Goal: Task Accomplishment & Management: Use online tool/utility

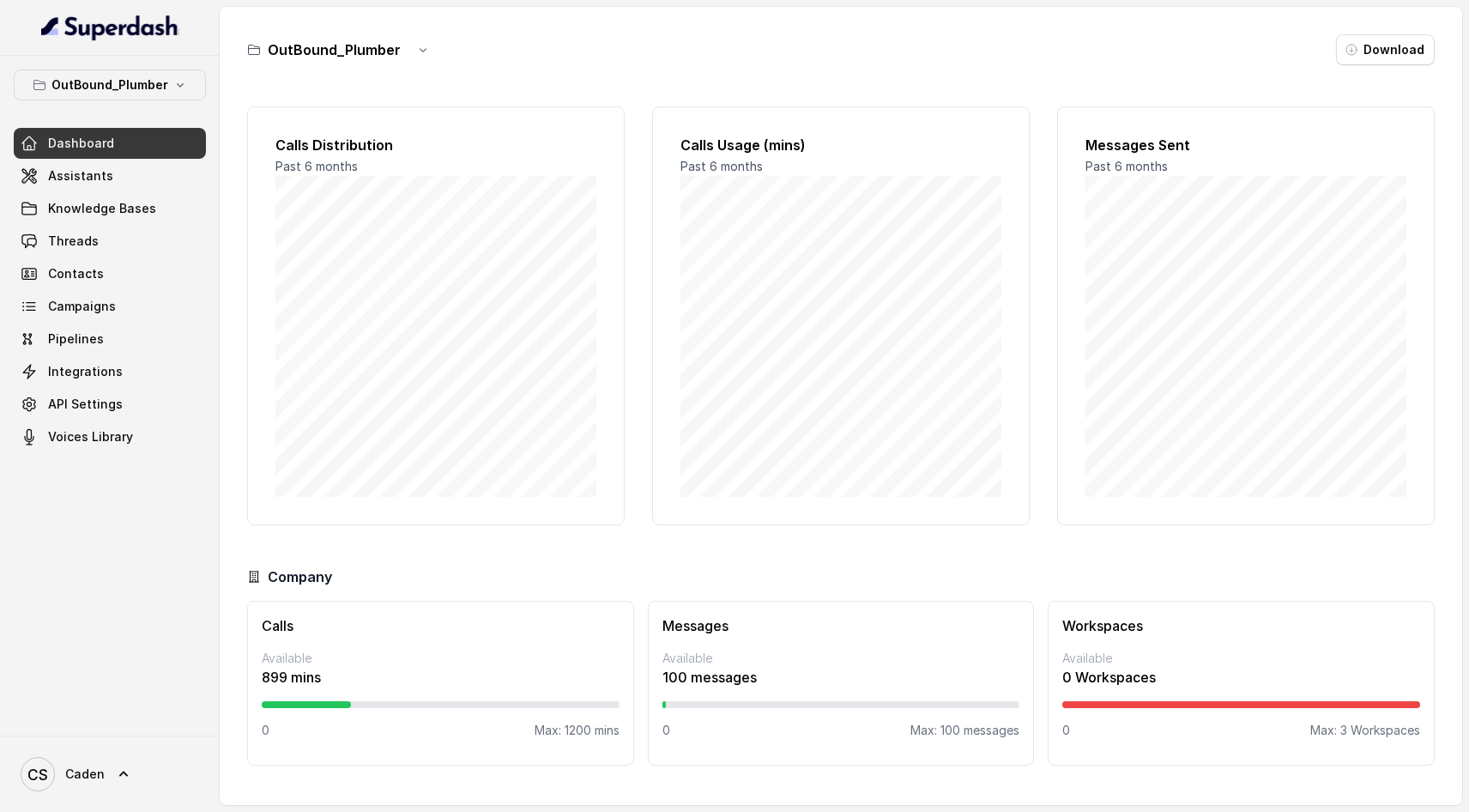
click at [152, 103] on div "OutBound_Plumber Dashboard Assistants Knowledge Bases Threads Contacts Campaign…" at bounding box center [109, 260] width 192 height 383
click at [152, 94] on p "OutBound_Plumber" at bounding box center [110, 85] width 117 height 21
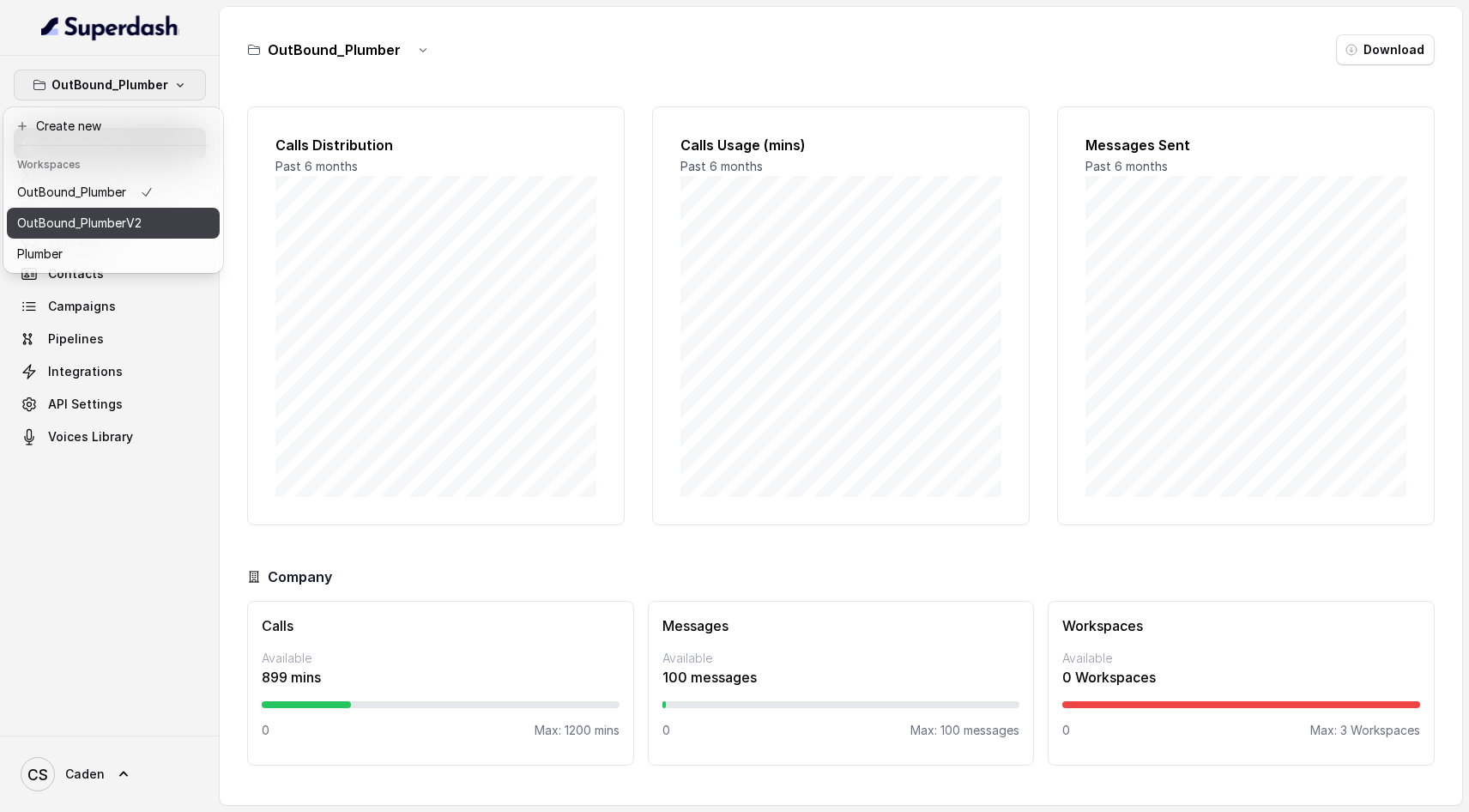
click at [153, 209] on button "OutBound_PlumberV2" at bounding box center [114, 223] width 213 height 31
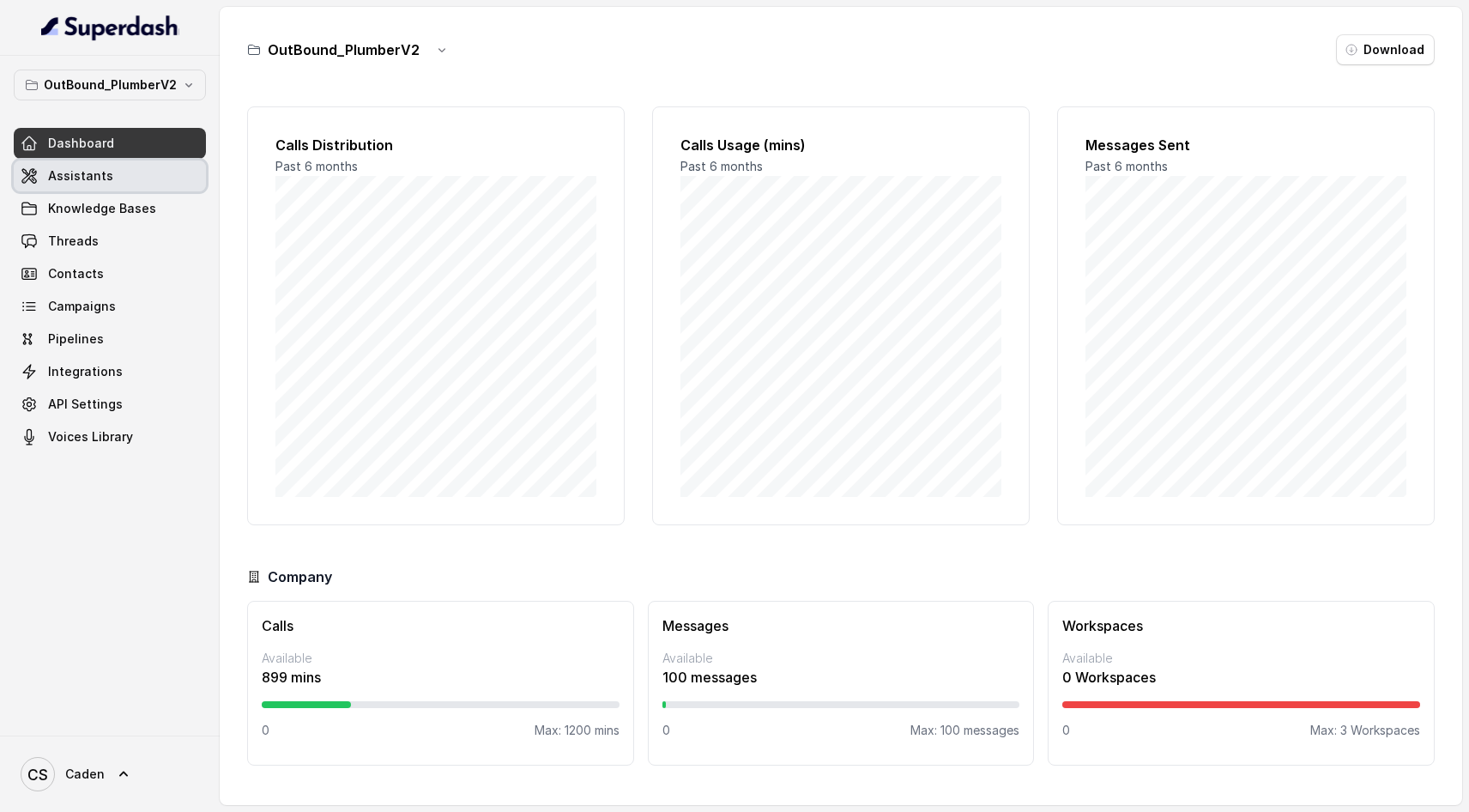
click at [141, 187] on link "Assistants" at bounding box center [109, 176] width 192 height 31
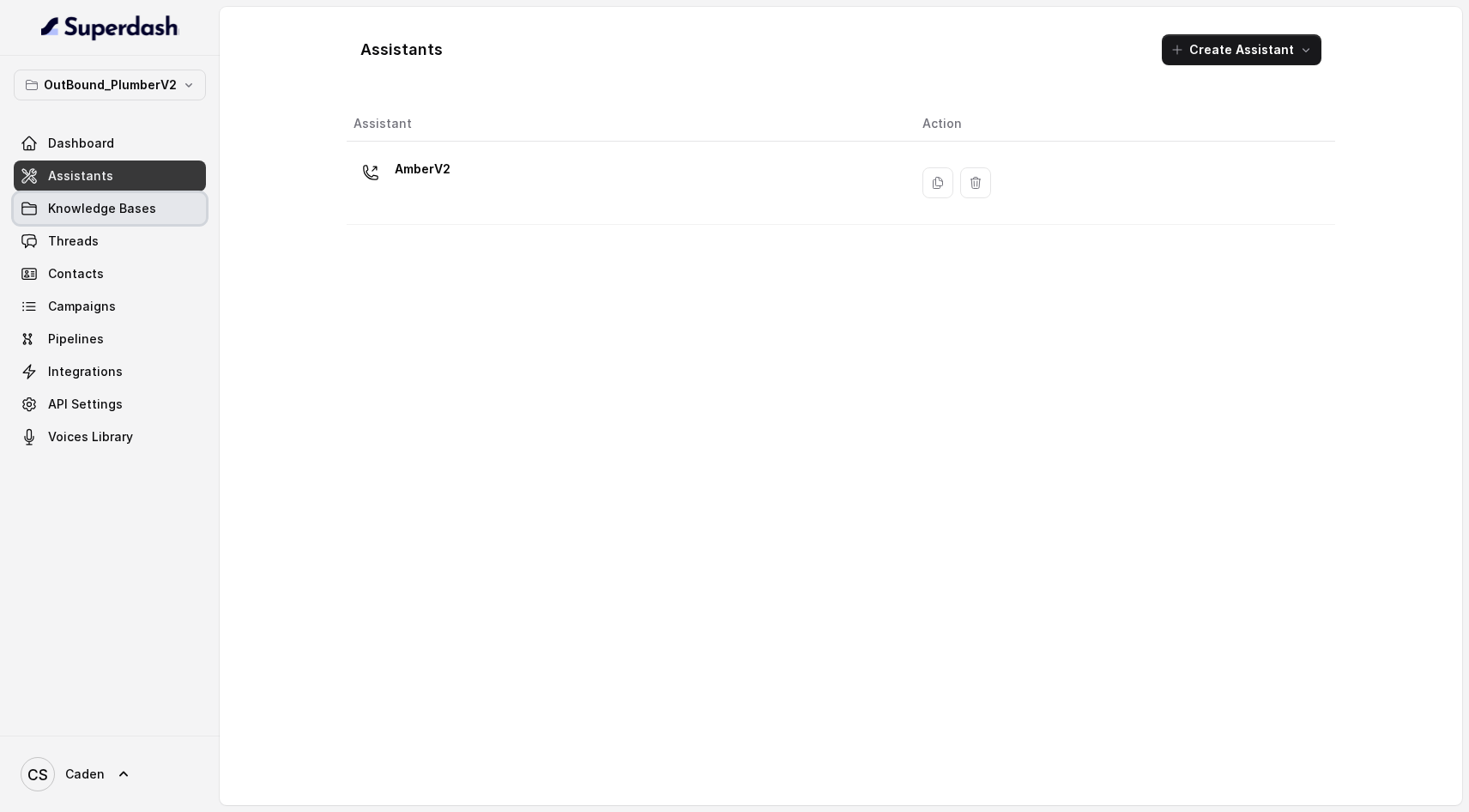
click at [131, 209] on span "Knowledge Bases" at bounding box center [102, 208] width 108 height 17
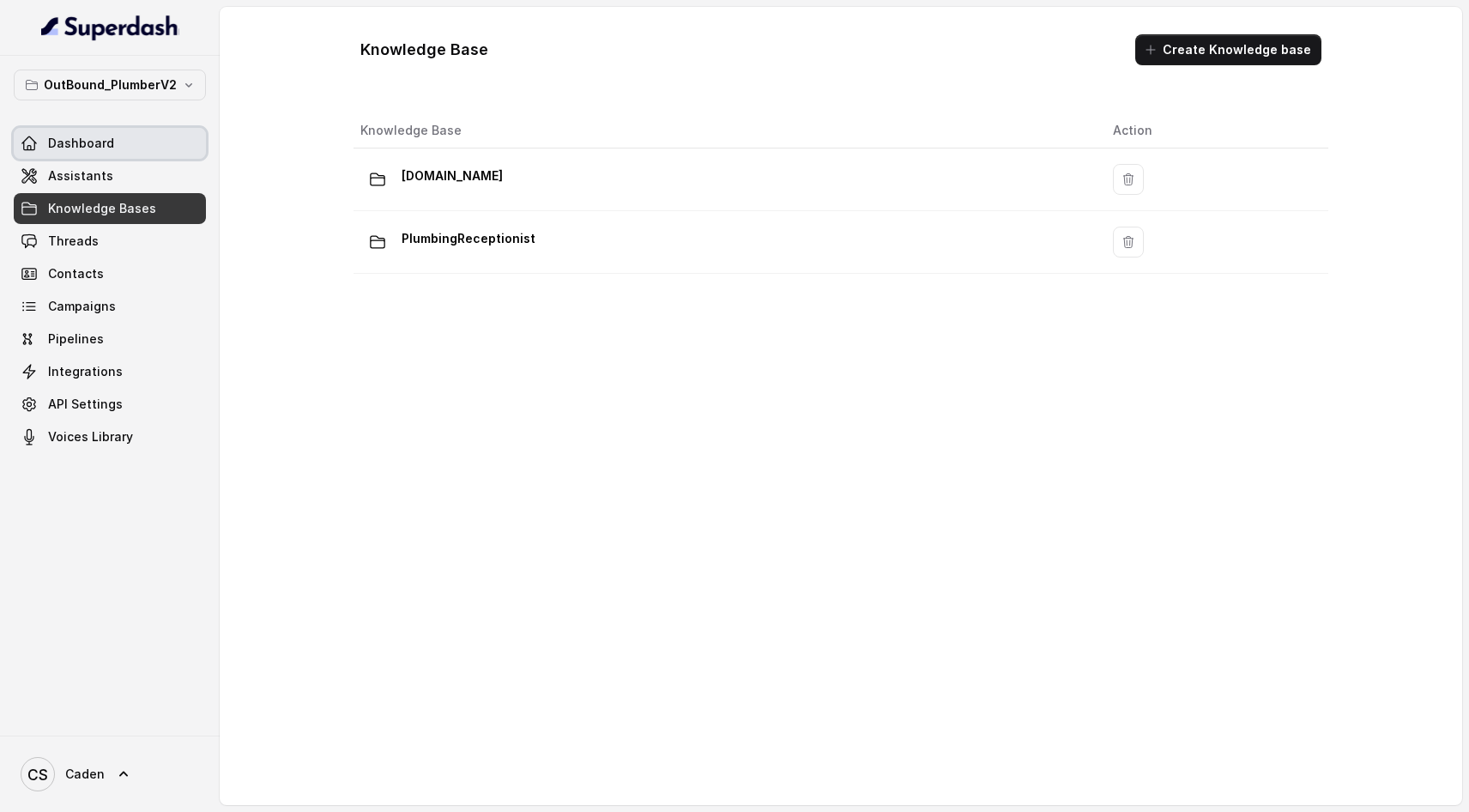
click at [135, 134] on link "Dashboard" at bounding box center [109, 143] width 192 height 31
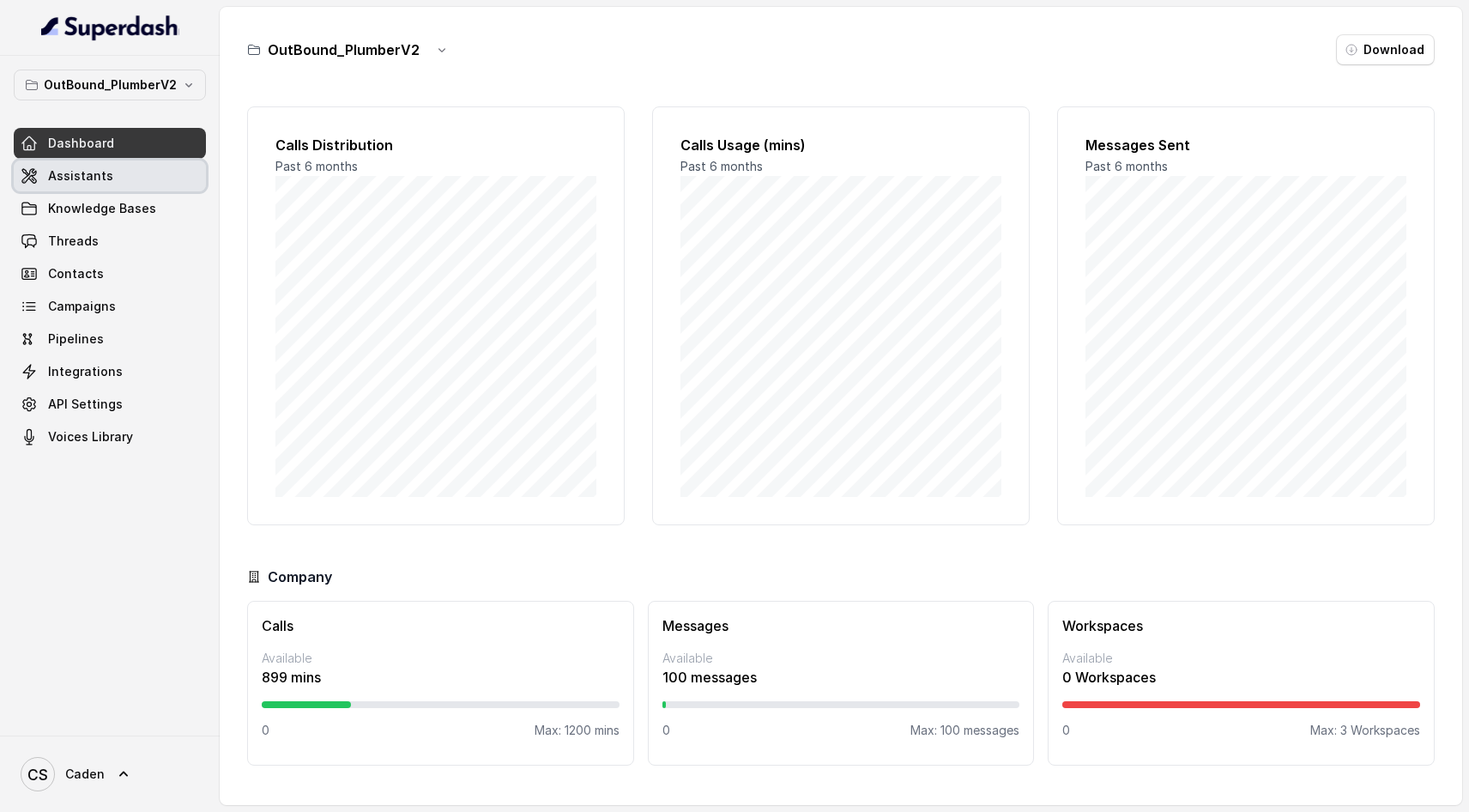
click at [122, 170] on link "Assistants" at bounding box center [109, 176] width 192 height 31
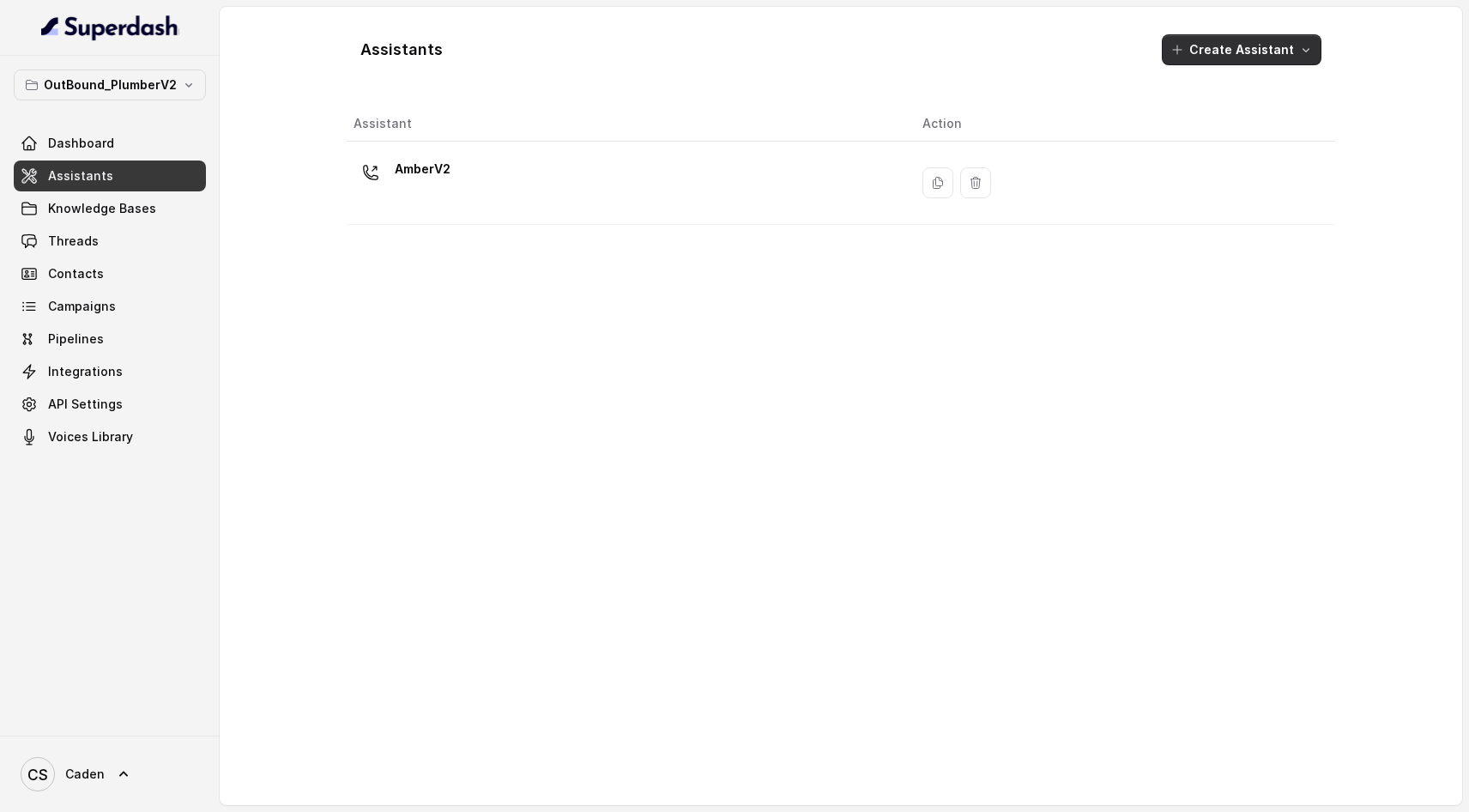
click at [1241, 42] on button "Create Assistant" at bounding box center [1242, 50] width 160 height 31
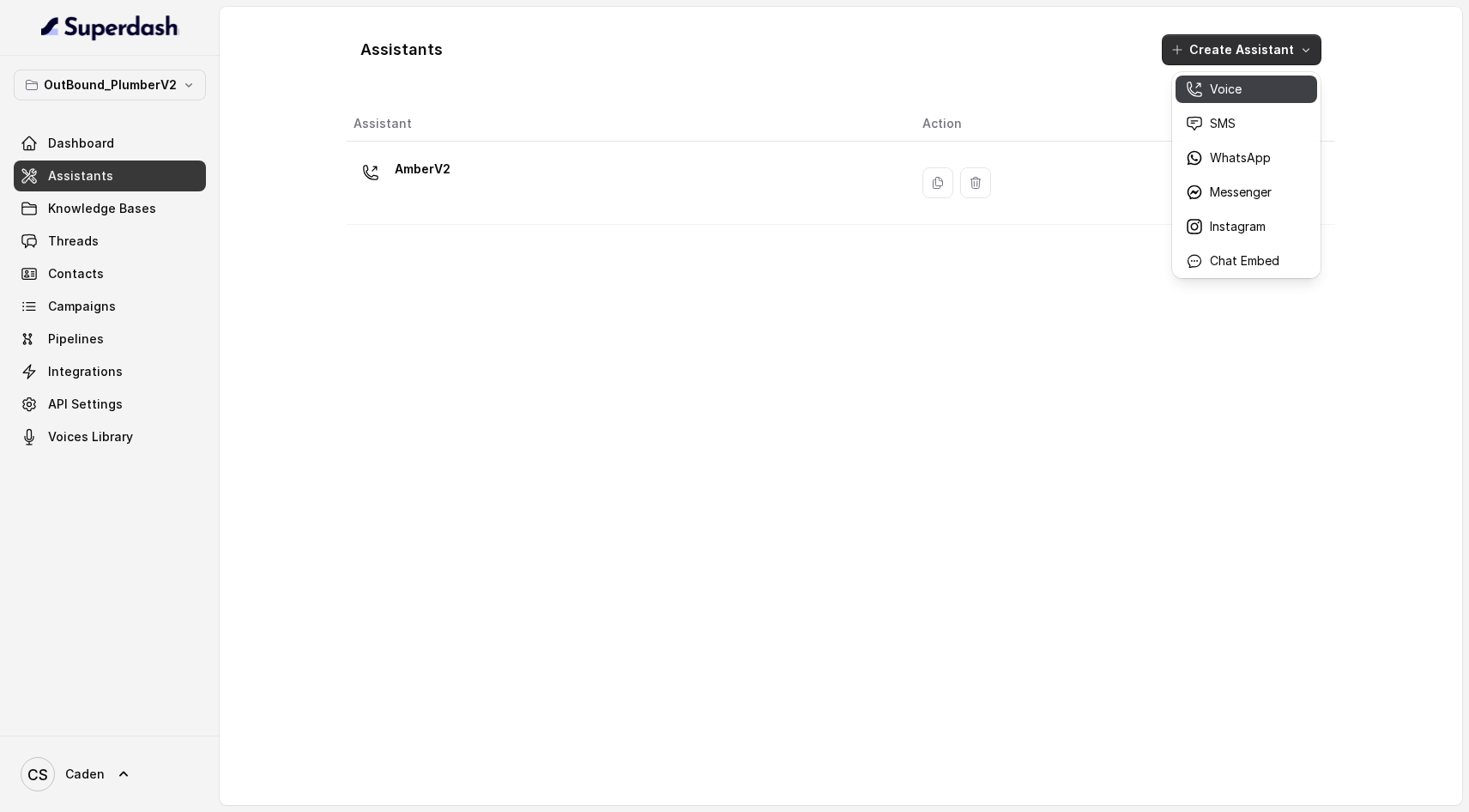
click at [1230, 86] on p "Voice" at bounding box center [1226, 89] width 32 height 17
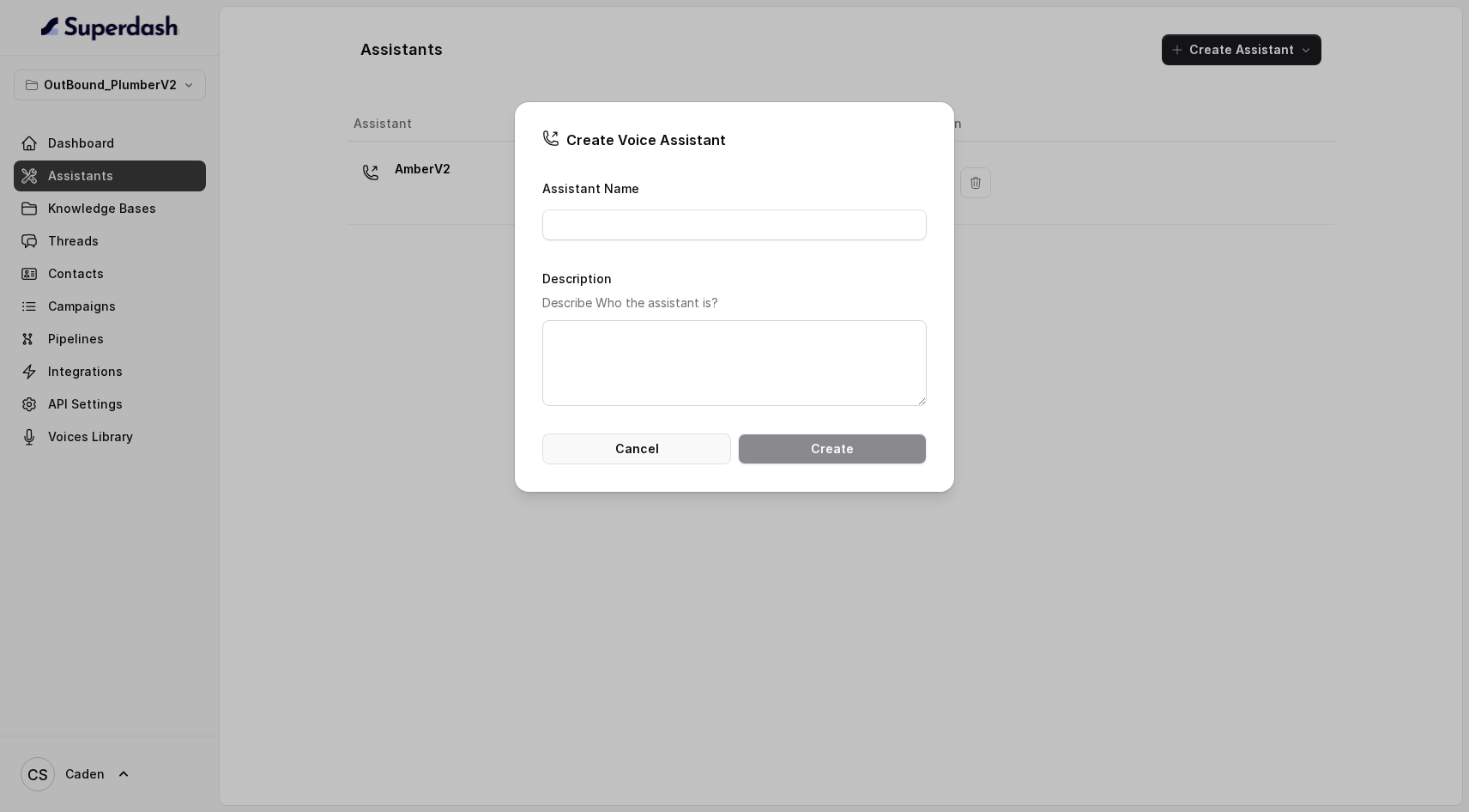
click at [652, 464] on button "Cancel" at bounding box center [637, 449] width 189 height 31
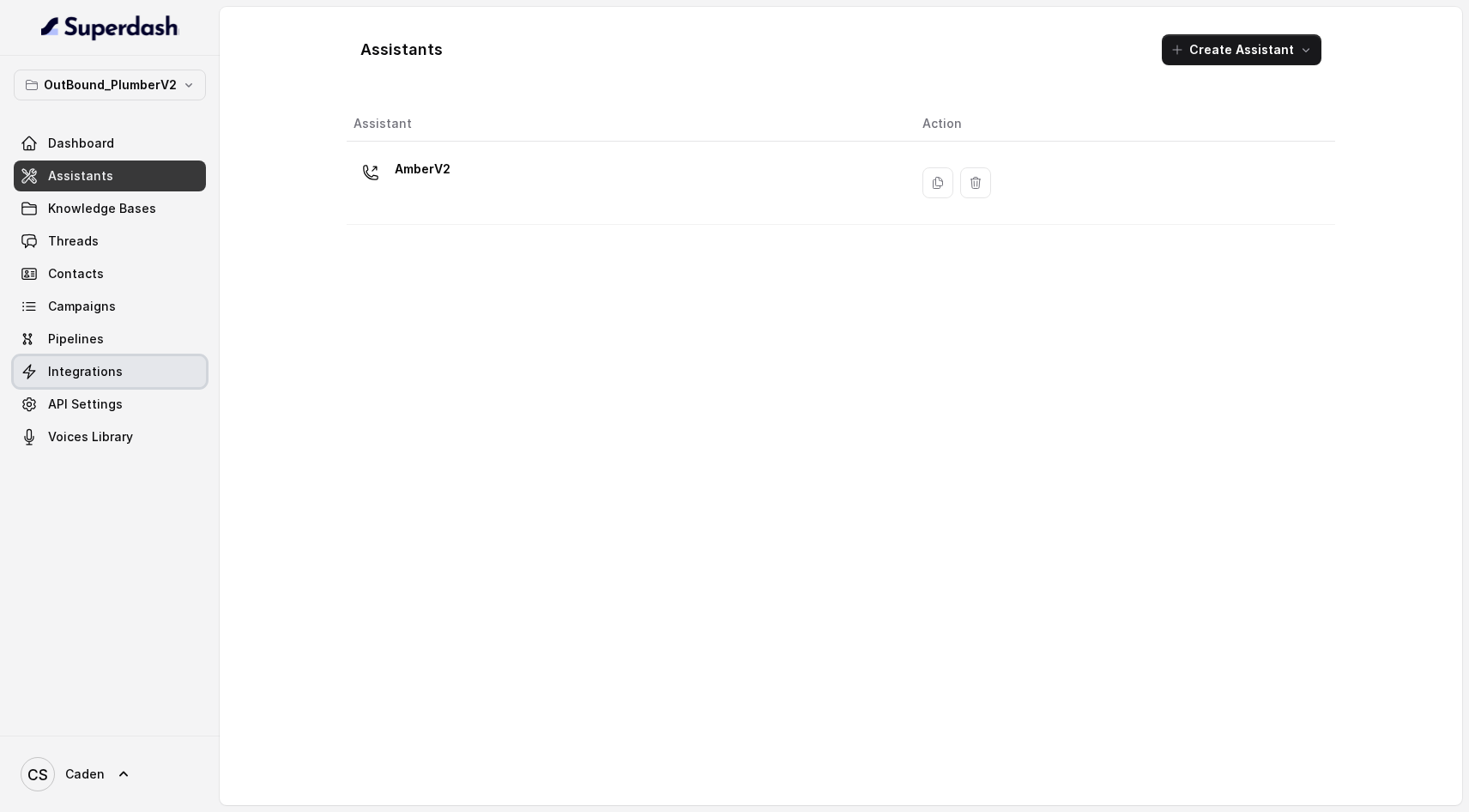
click at [102, 378] on span "Integrations" at bounding box center [85, 371] width 75 height 17
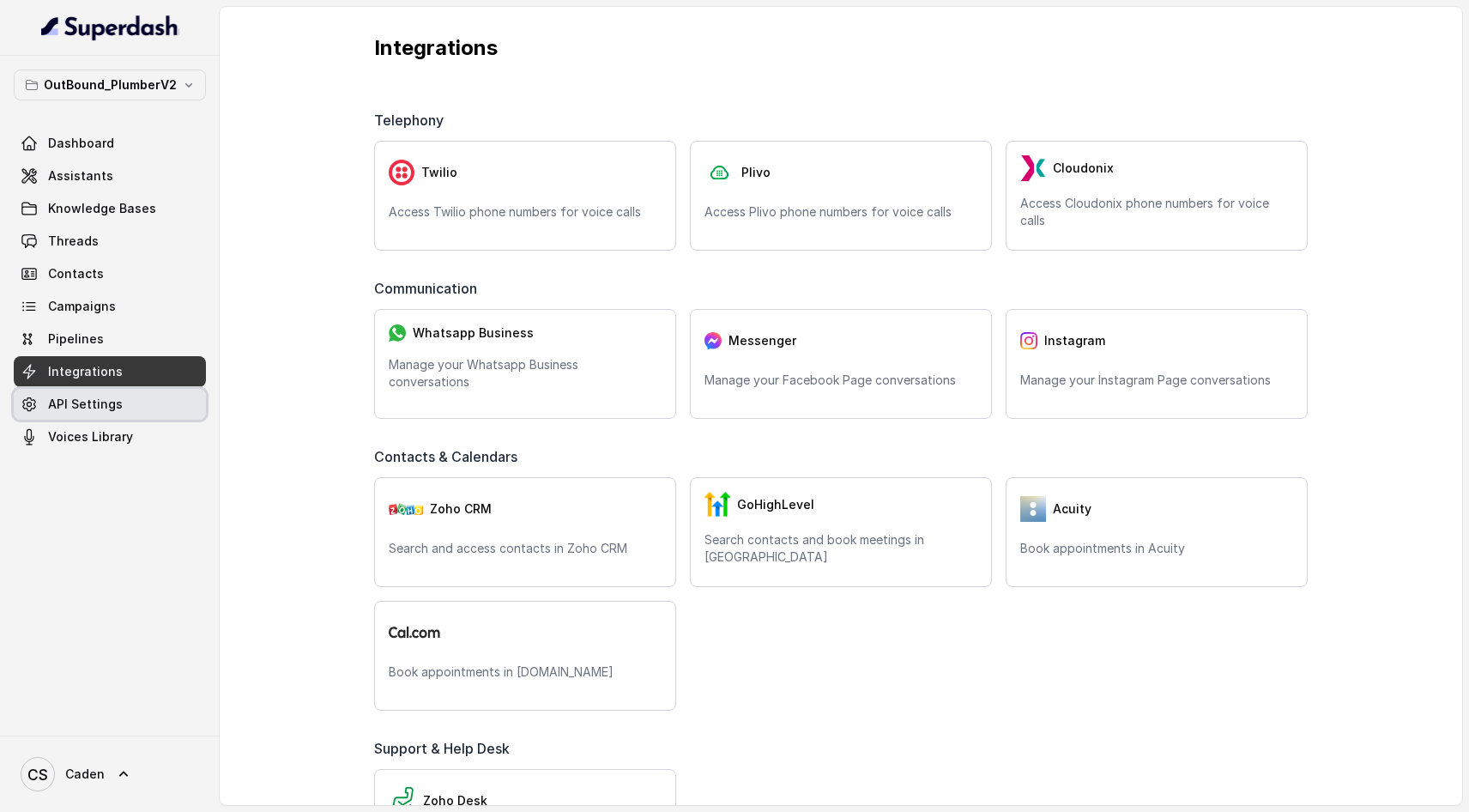
click at [107, 420] on div "Dashboard Assistants Knowledge Bases Threads Contacts Campaigns Pipelines Integ…" at bounding box center [109, 290] width 192 height 324
click at [107, 415] on link "API Settings" at bounding box center [109, 404] width 192 height 31
